Goal: Navigation & Orientation: Find specific page/section

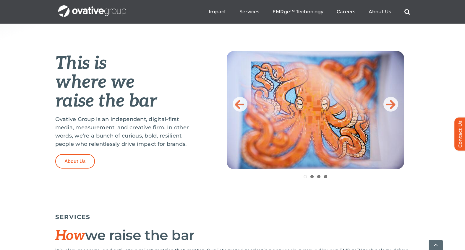
scroll to position [225, 0]
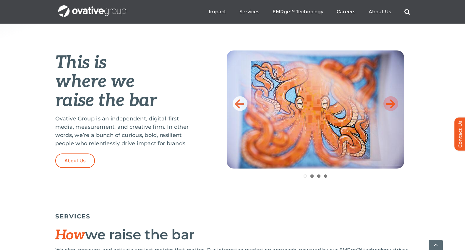
click at [386, 105] on icon at bounding box center [390, 104] width 9 height 12
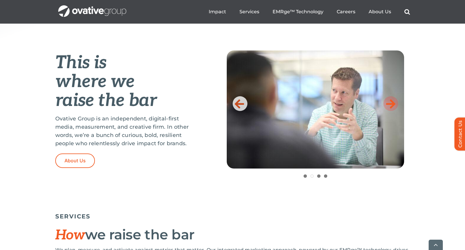
click at [390, 103] on icon at bounding box center [390, 104] width 9 height 12
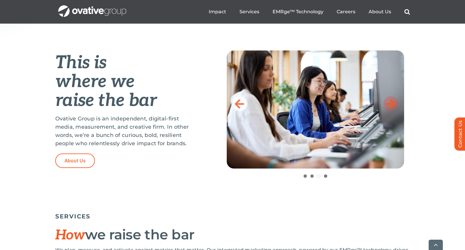
click at [390, 103] on icon at bounding box center [390, 104] width 9 height 12
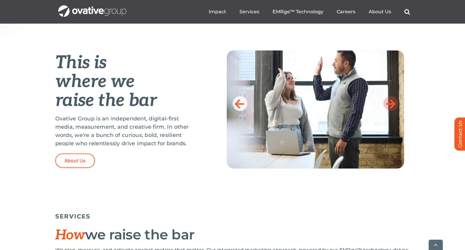
click at [390, 103] on icon at bounding box center [390, 104] width 9 height 12
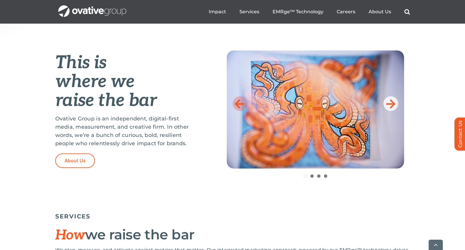
click at [238, 105] on icon at bounding box center [239, 104] width 9 height 12
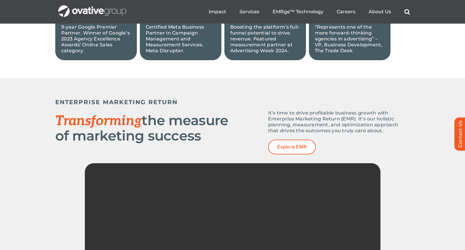
scroll to position [0, 0]
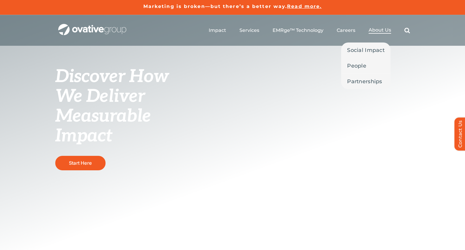
click at [381, 29] on span "About Us" at bounding box center [379, 30] width 22 height 6
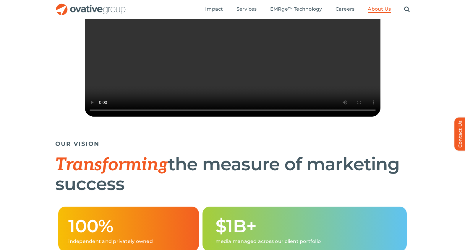
scroll to position [198, 0]
